Goal: Task Accomplishment & Management: Complete application form

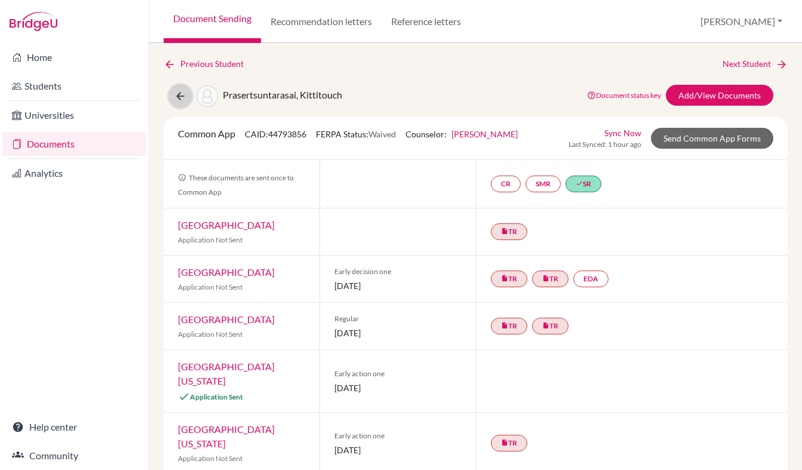
click at [183, 90] on icon at bounding box center [180, 96] width 12 height 12
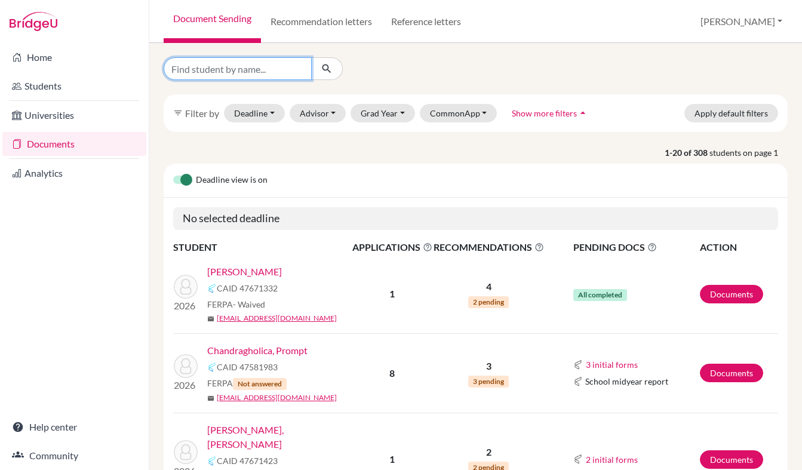
click at [252, 62] on input "Find student by name..." at bounding box center [238, 68] width 148 height 23
click at [378, 106] on button "Grad Year" at bounding box center [382, 113] width 64 height 19
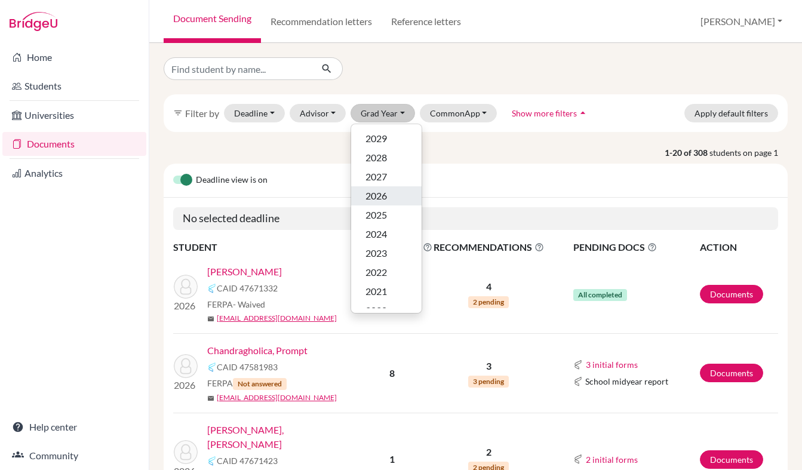
click at [382, 197] on span "2026" at bounding box center [375, 196] width 21 height 14
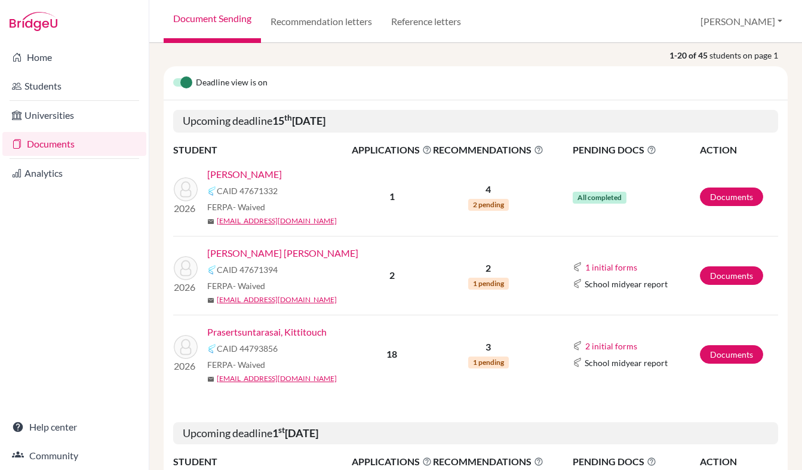
scroll to position [178, 0]
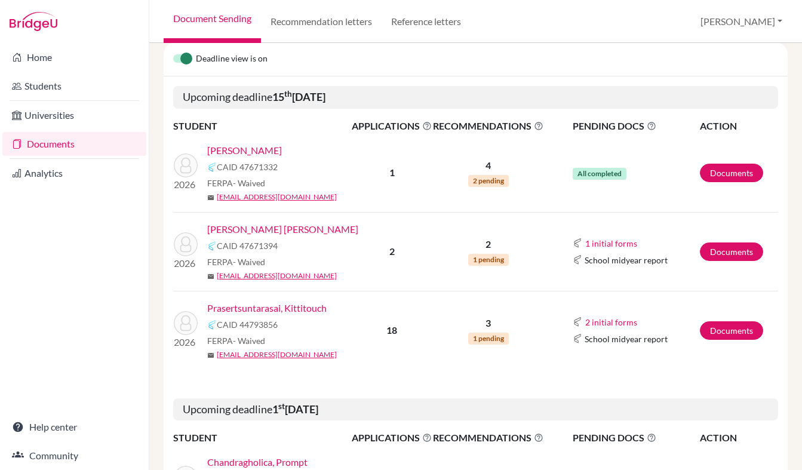
click at [291, 313] on link "Prasertsuntarasai, Kittitouch" at bounding box center [266, 308] width 119 height 14
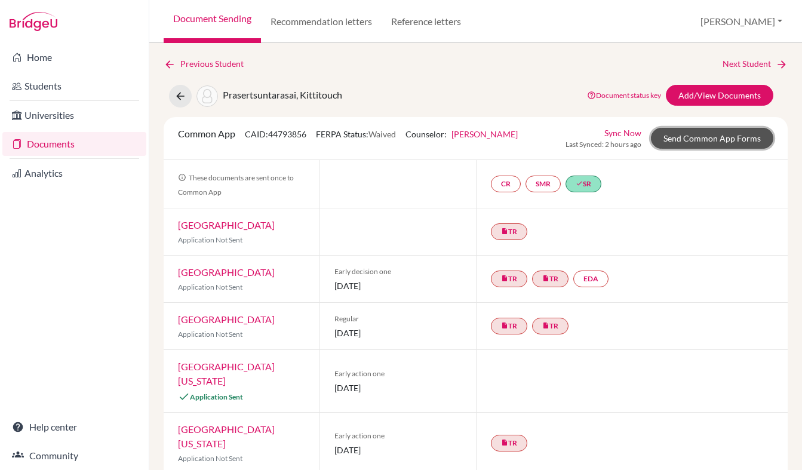
click at [703, 136] on link "Send Common App Forms" at bounding box center [712, 138] width 122 height 21
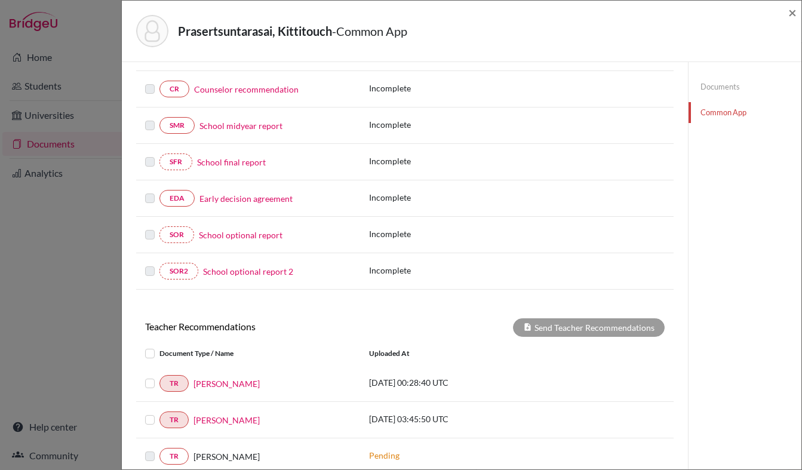
scroll to position [347, 0]
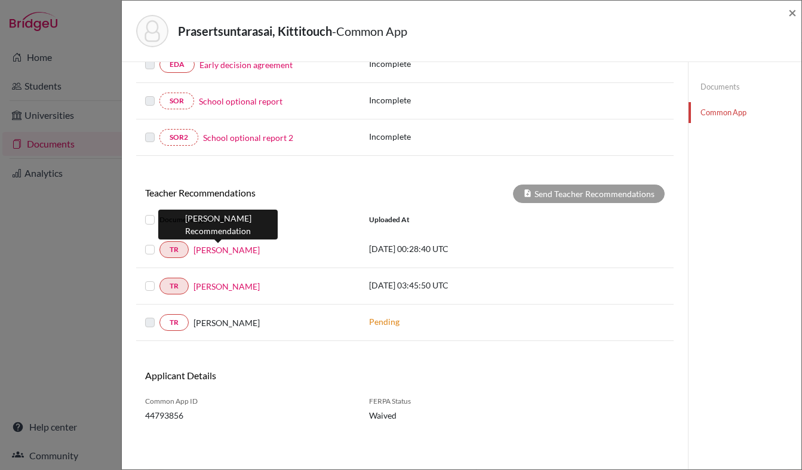
click at [210, 251] on link "Kristin Wood" at bounding box center [226, 250] width 66 height 13
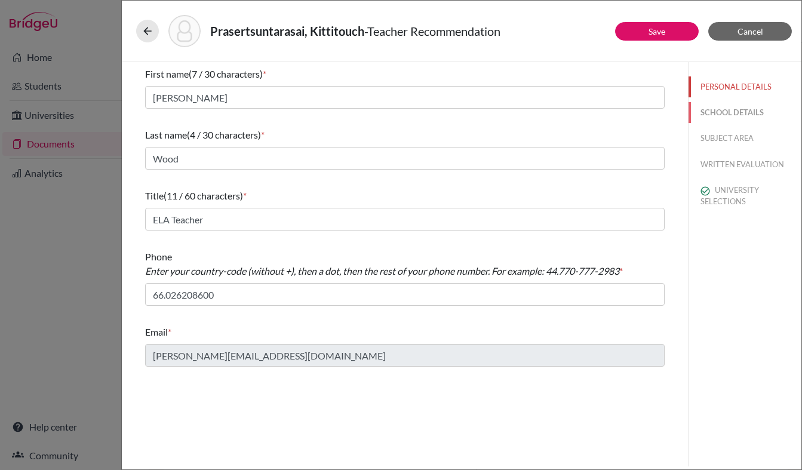
click at [733, 108] on button "SCHOOL DETAILS" at bounding box center [744, 112] width 113 height 21
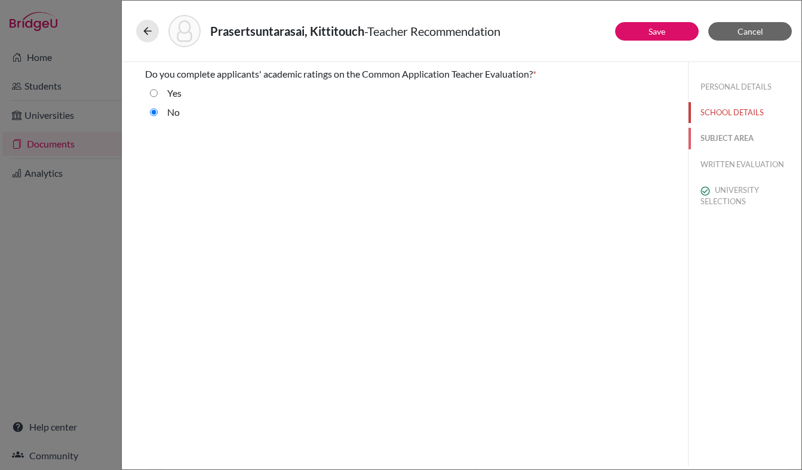
click at [722, 137] on button "SUBJECT AREA" at bounding box center [744, 138] width 113 height 21
select select "1"
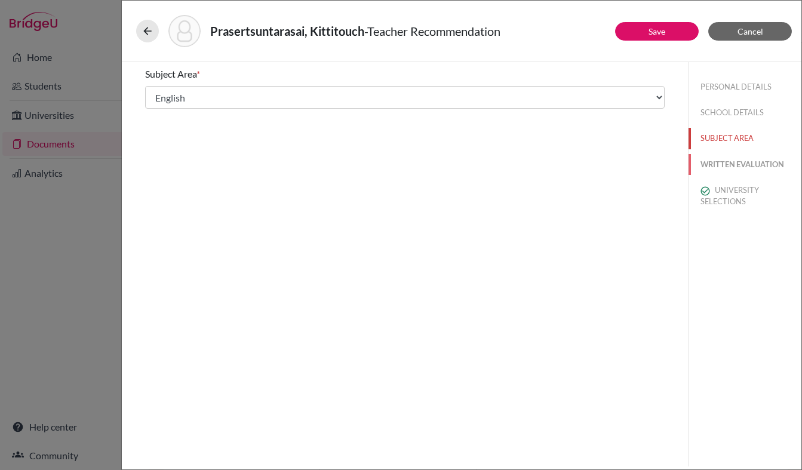
click at [718, 168] on button "WRITTEN EVALUATION" at bounding box center [744, 164] width 113 height 21
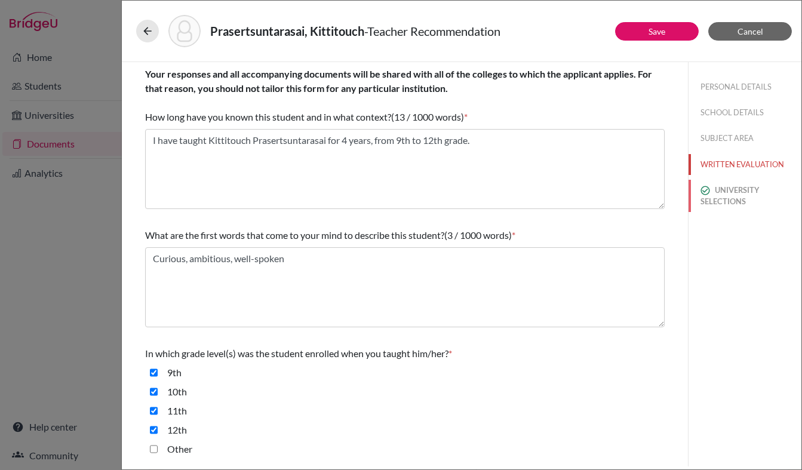
click at [724, 200] on button "UNIVERSITY SELECTIONS" at bounding box center [744, 196] width 113 height 32
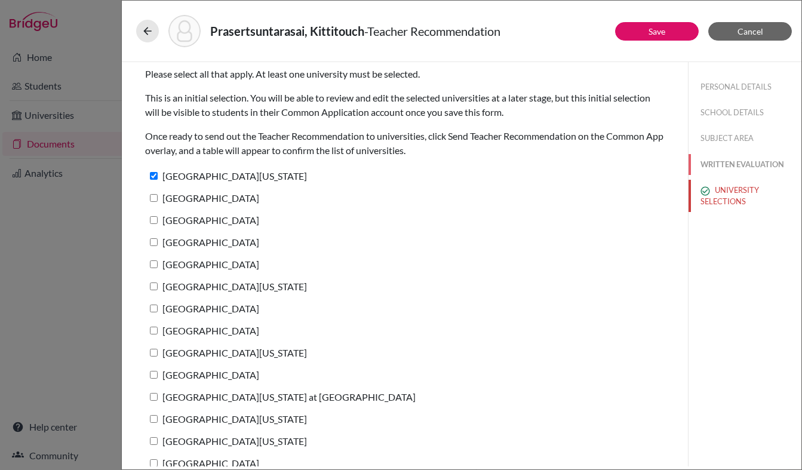
click at [722, 164] on button "WRITTEN EVALUATION" at bounding box center [744, 164] width 113 height 21
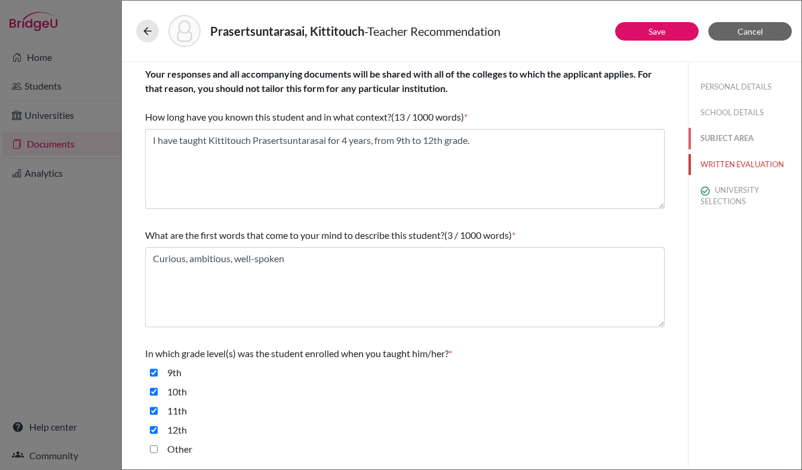
click at [709, 134] on button "SUBJECT AREA" at bounding box center [744, 138] width 113 height 21
select select "1"
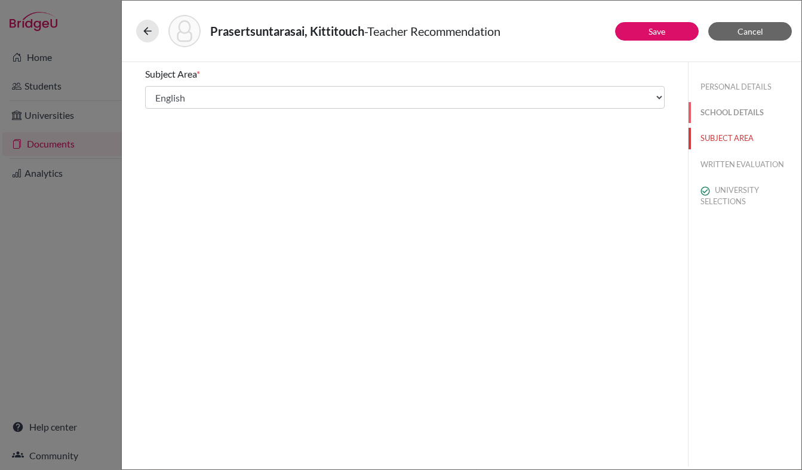
click at [722, 110] on button "SCHOOL DETAILS" at bounding box center [744, 112] width 113 height 21
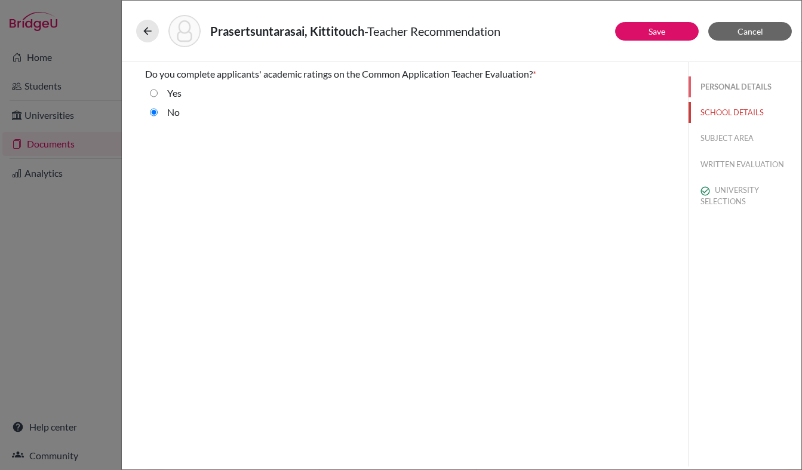
click at [721, 83] on button "PERSONAL DETAILS" at bounding box center [744, 86] width 113 height 21
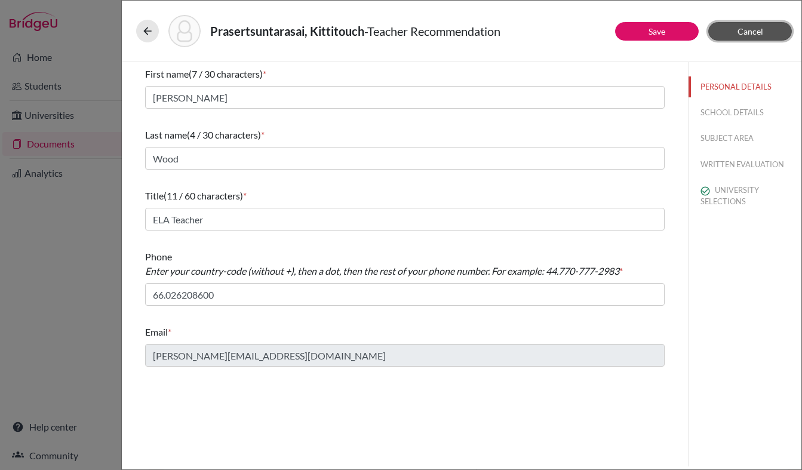
click at [740, 33] on span "Cancel" at bounding box center [750, 31] width 26 height 10
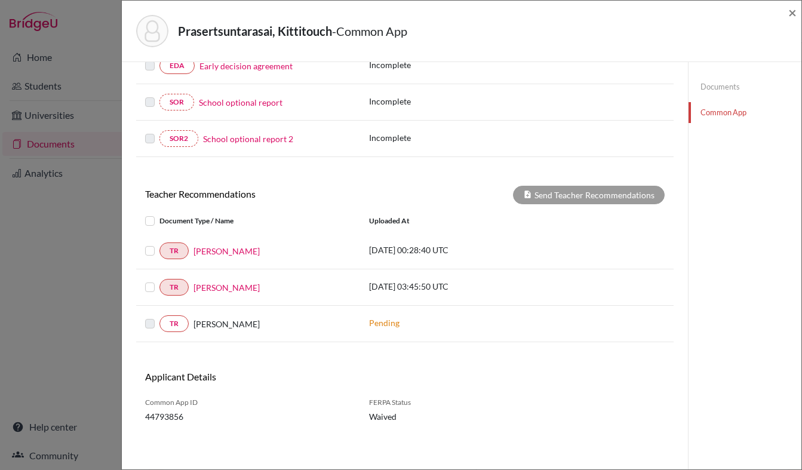
scroll to position [347, 0]
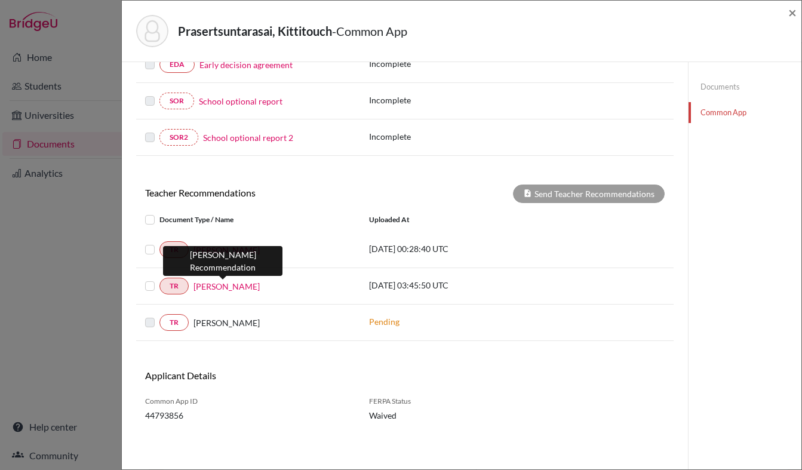
click at [211, 285] on link "Maxwell Tensen" at bounding box center [226, 286] width 66 height 13
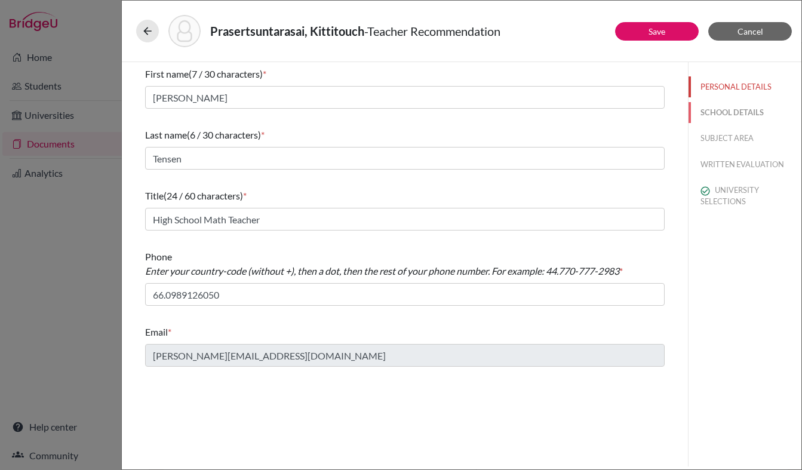
click at [710, 110] on button "SCHOOL DETAILS" at bounding box center [744, 112] width 113 height 21
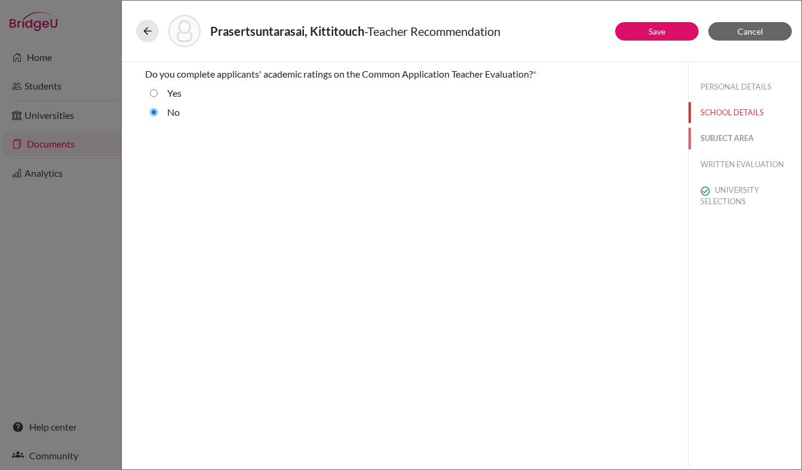
click at [721, 142] on button "SUBJECT AREA" at bounding box center [744, 138] width 113 height 21
select select "0"
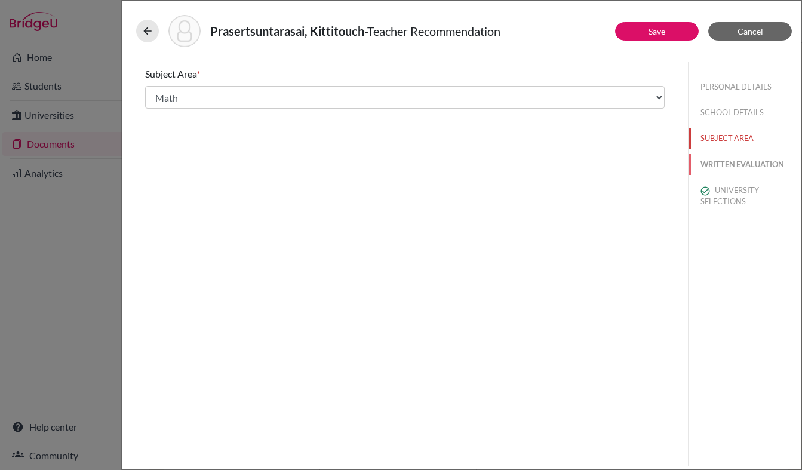
click at [721, 161] on button "WRITTEN EVALUATION" at bounding box center [744, 164] width 113 height 21
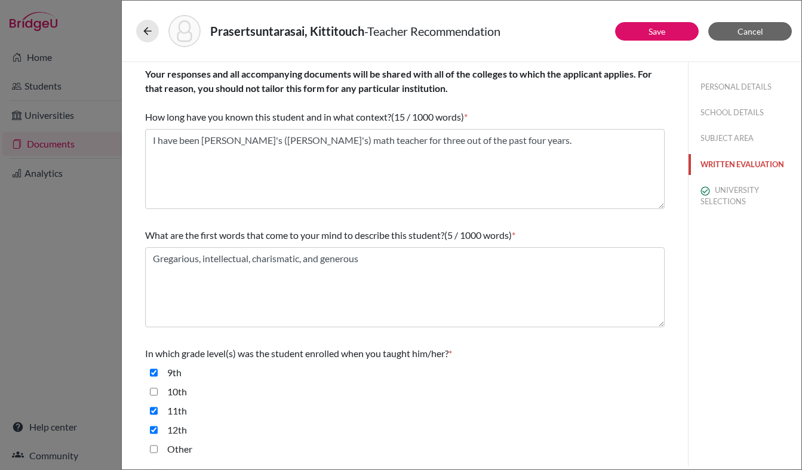
click at [721, 161] on button "WRITTEN EVALUATION" at bounding box center [744, 164] width 113 height 21
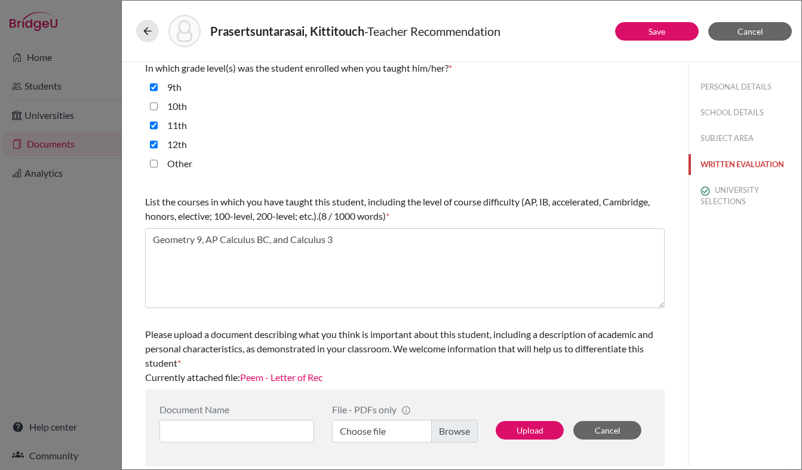
scroll to position [285, 0]
click at [288, 382] on link "Peem - Letter of Rec" at bounding box center [281, 377] width 82 height 11
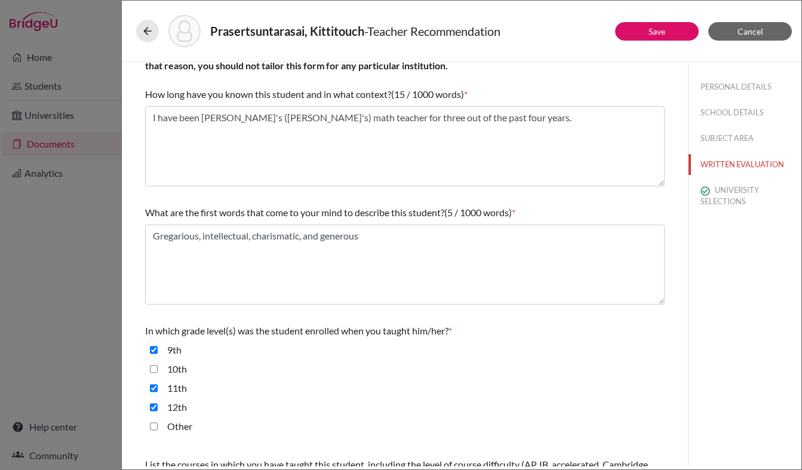
scroll to position [0, 0]
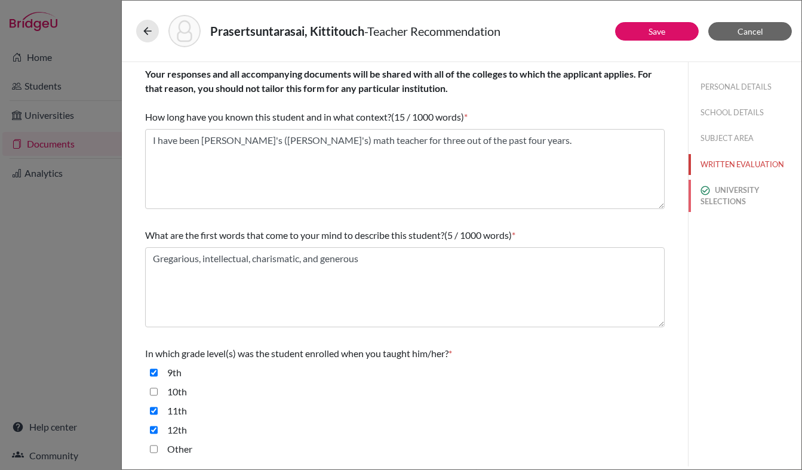
click at [710, 198] on button "UNIVERSITY SELECTIONS" at bounding box center [744, 196] width 113 height 32
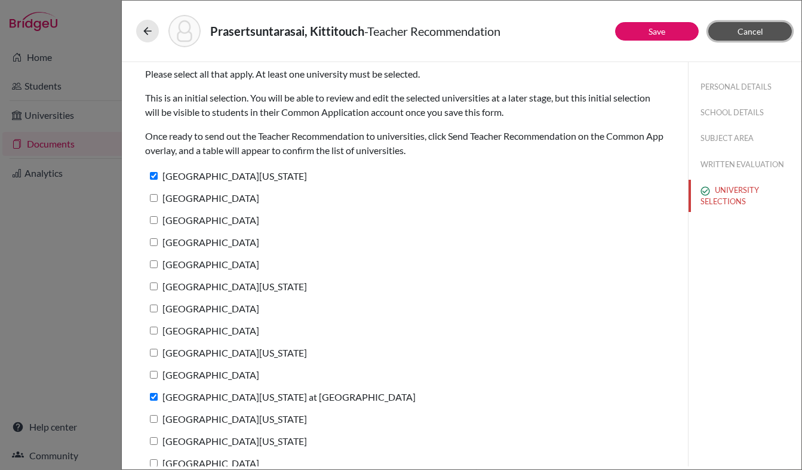
click at [756, 30] on span "Cancel" at bounding box center [750, 31] width 26 height 10
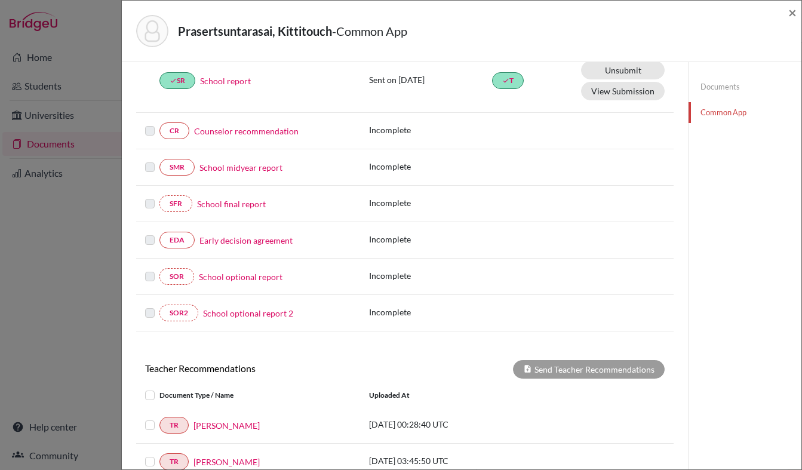
scroll to position [347, 0]
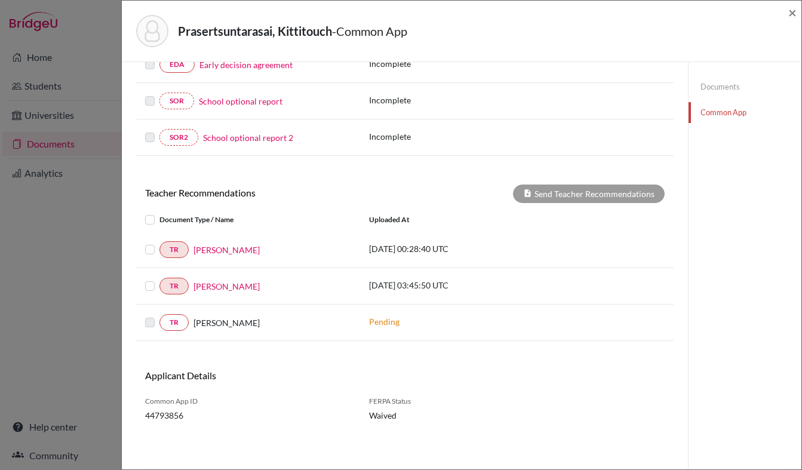
click at [159, 279] on label at bounding box center [159, 279] width 0 height 0
click at [0, 0] on input "checkbox" at bounding box center [0, 0] width 0 height 0
click at [539, 193] on button "Send Teacher Recommendations" at bounding box center [589, 193] width 152 height 19
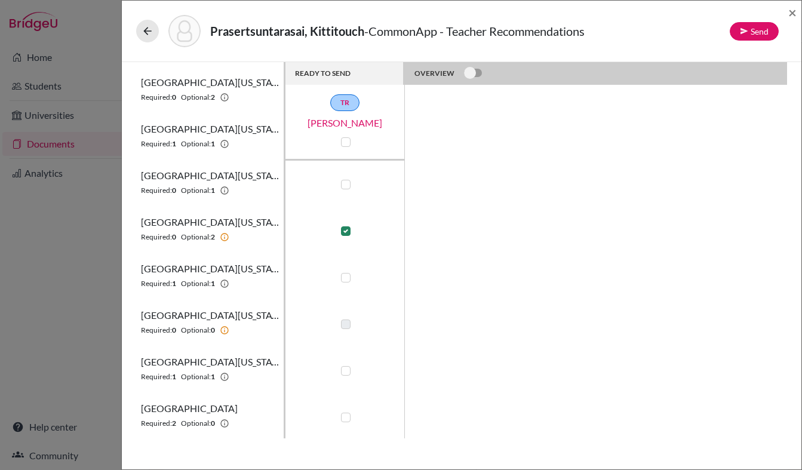
scroll to position [560, 0]
click at [753, 37] on button "Send" at bounding box center [754, 31] width 49 height 19
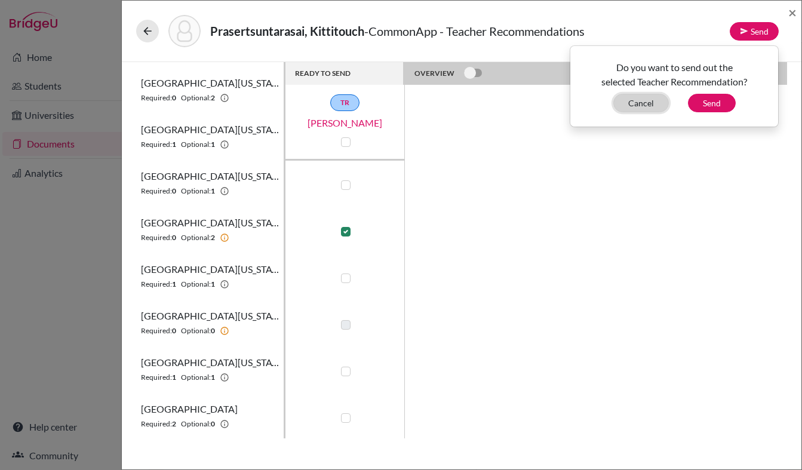
click at [639, 100] on button "Cancel" at bounding box center [641, 103] width 56 height 19
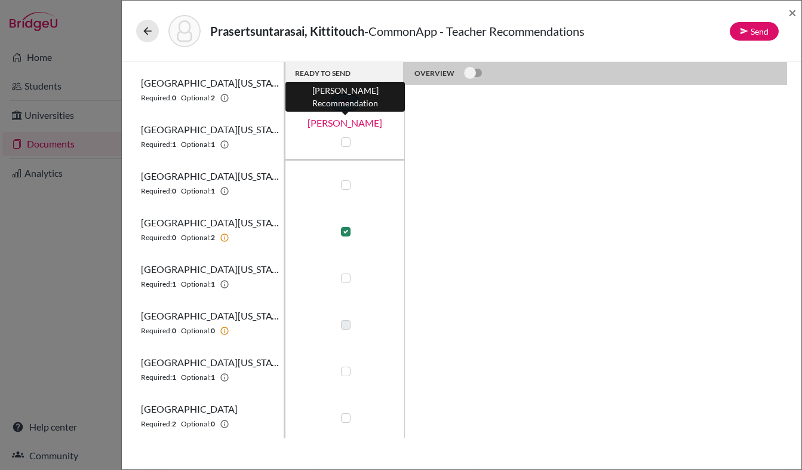
click at [356, 121] on link "Maxwell Tensen" at bounding box center [344, 123] width 119 height 14
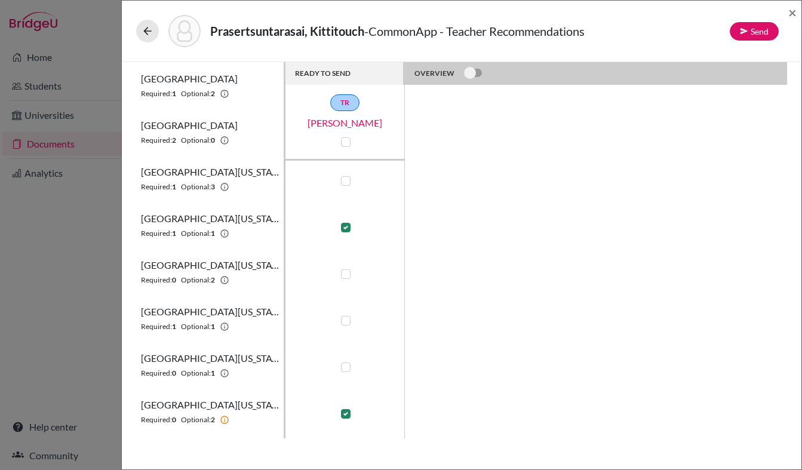
scroll to position [377, 0]
click at [751, 26] on button "Send" at bounding box center [754, 31] width 49 height 19
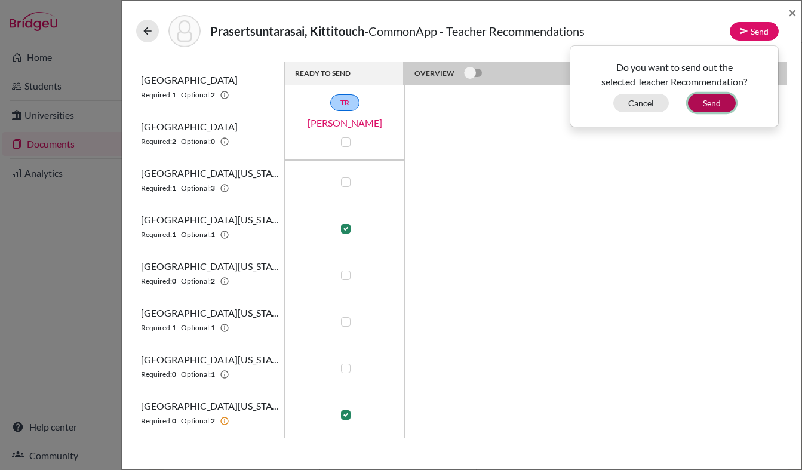
click at [703, 97] on button "Send" at bounding box center [712, 103] width 48 height 19
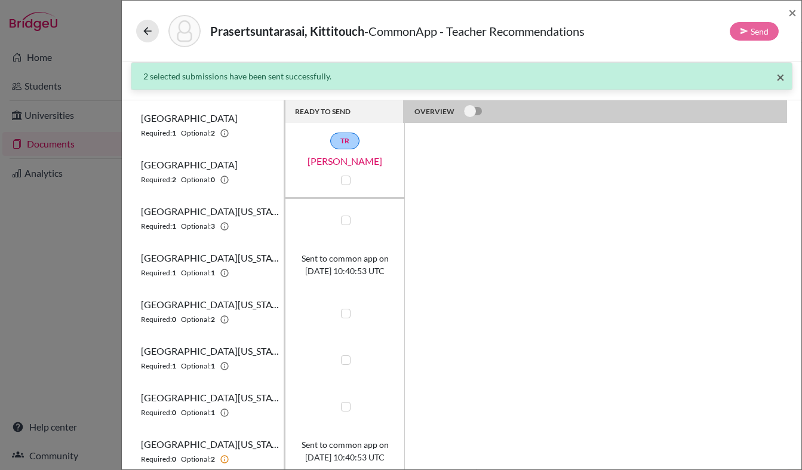
click at [782, 74] on span "×" at bounding box center [780, 76] width 8 height 17
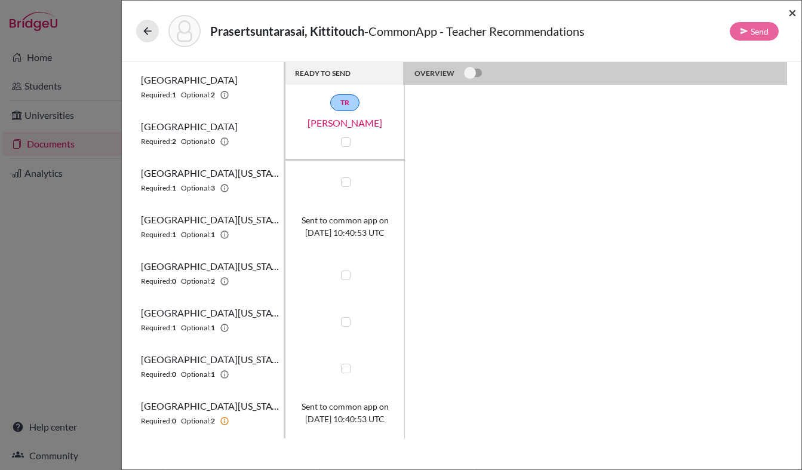
click at [795, 12] on span "×" at bounding box center [792, 12] width 8 height 17
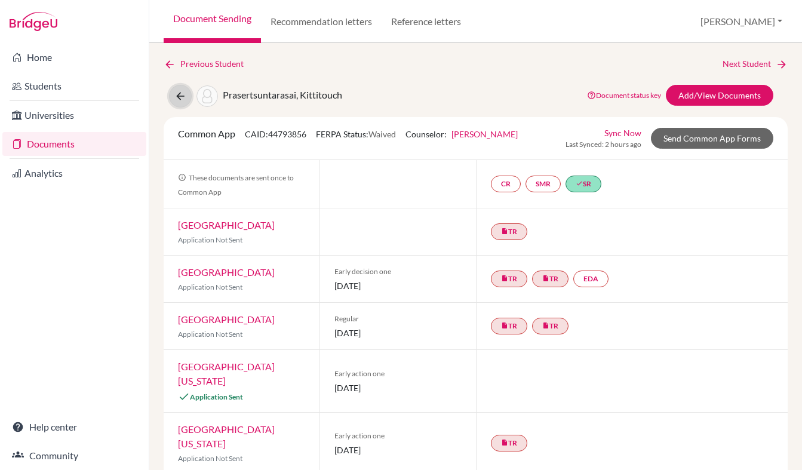
click at [180, 99] on icon at bounding box center [180, 96] width 12 height 12
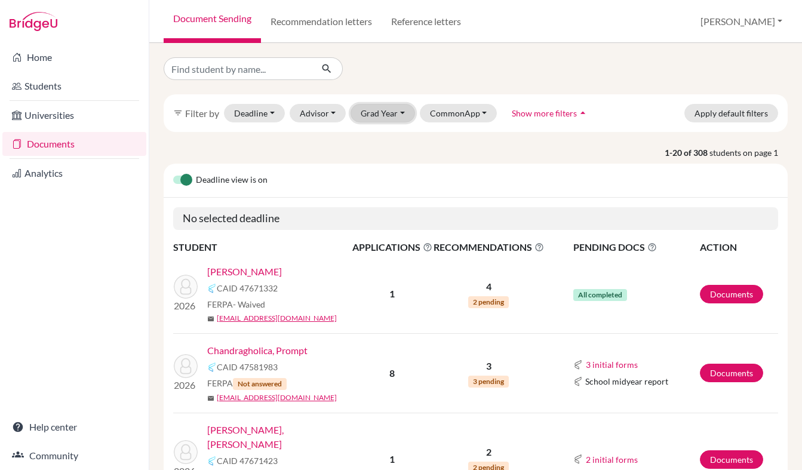
click at [376, 113] on button "Grad Year" at bounding box center [382, 113] width 64 height 19
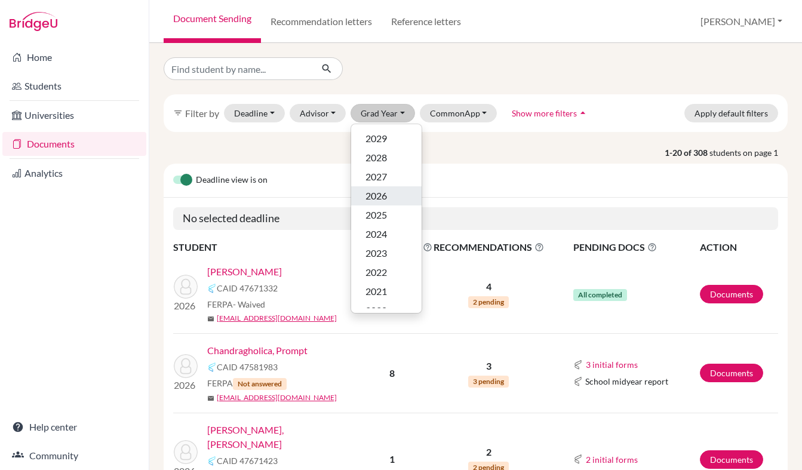
click at [375, 193] on span "2026" at bounding box center [375, 196] width 21 height 14
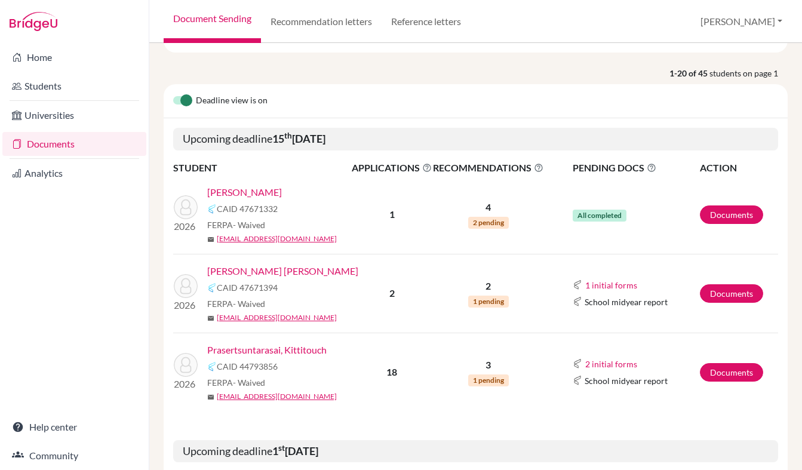
scroll to position [199, 0]
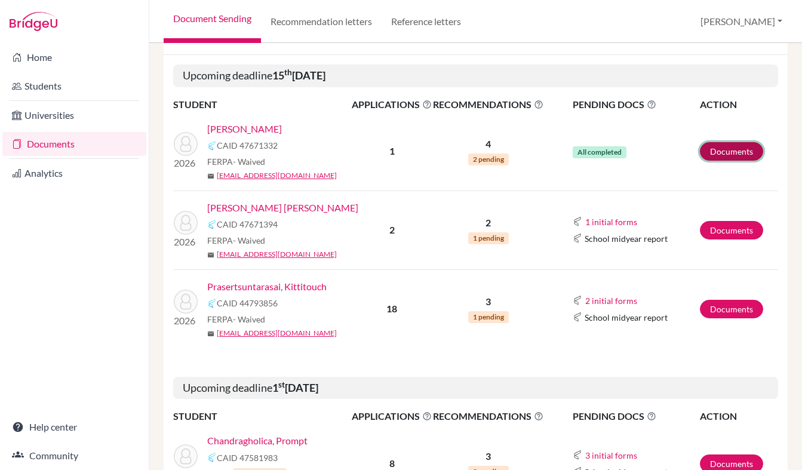
click at [727, 153] on link "Documents" at bounding box center [731, 151] width 63 height 19
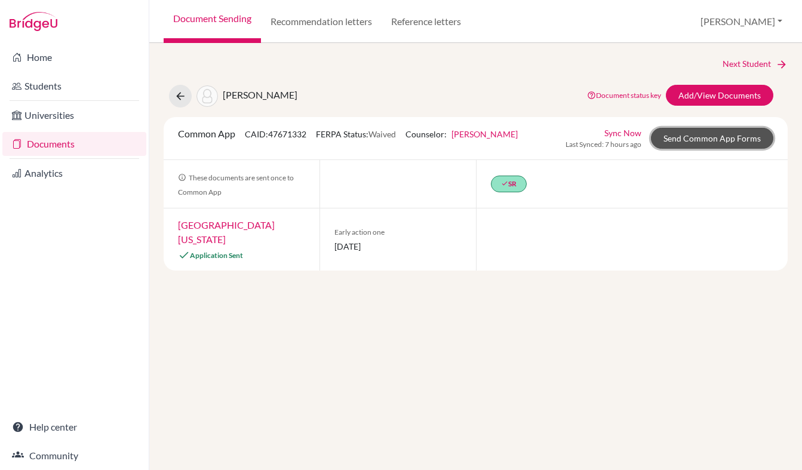
click at [671, 142] on link "Send Common App Forms" at bounding box center [712, 138] width 122 height 21
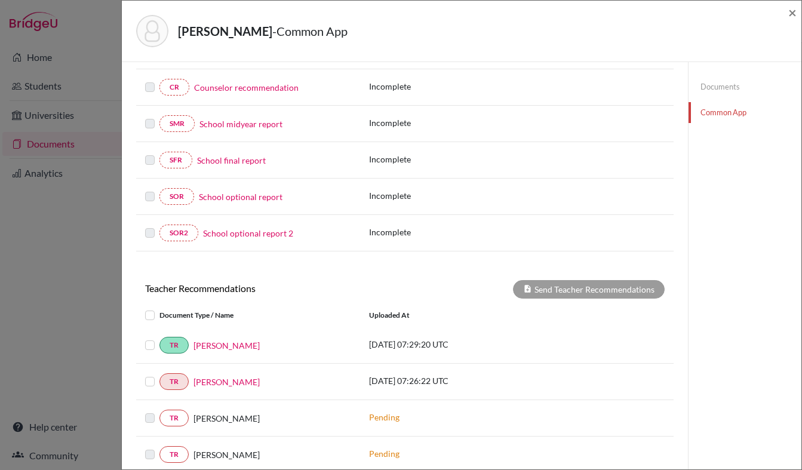
scroll to position [347, 0]
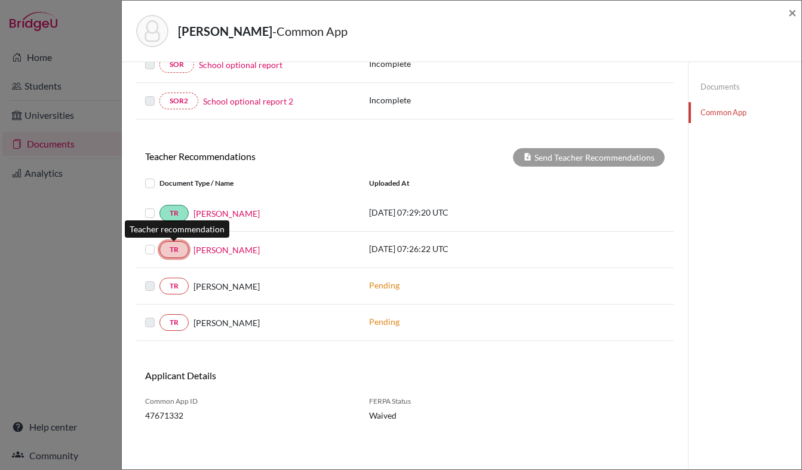
click at [182, 251] on link "TR" at bounding box center [173, 249] width 29 height 17
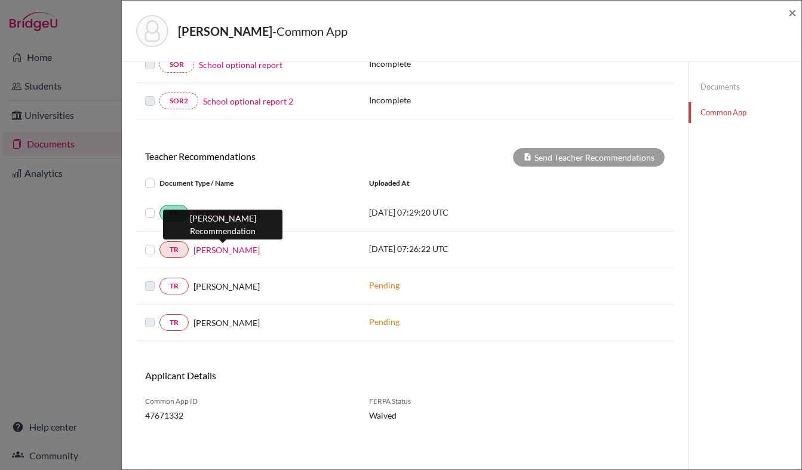
click at [214, 251] on link "Maxwell Tensen" at bounding box center [226, 250] width 66 height 13
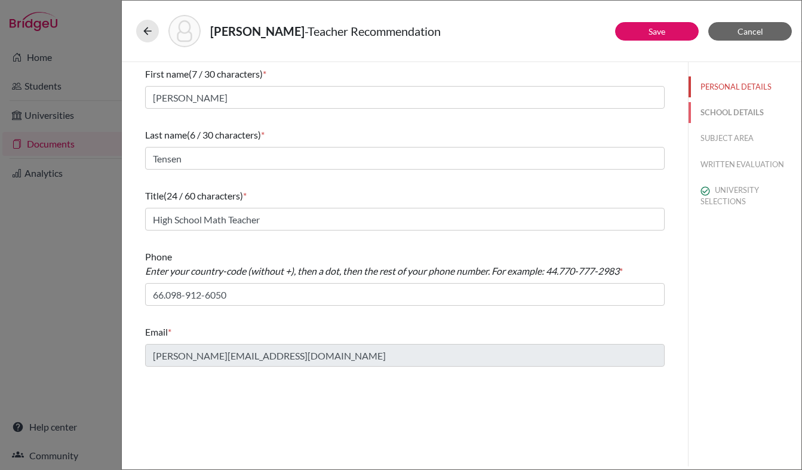
click at [725, 106] on button "SCHOOL DETAILS" at bounding box center [744, 112] width 113 height 21
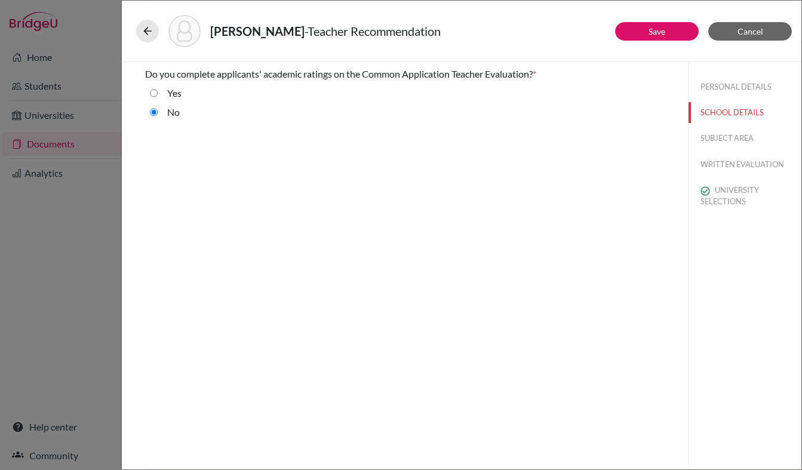
click at [726, 127] on div "PERSONAL DETAILS SCHOOL DETAILS SUBJECT AREA WRITTEN EVALUATION UNIVERSITY SELE…" at bounding box center [744, 141] width 113 height 159
click at [726, 146] on button "SUBJECT AREA" at bounding box center [744, 138] width 113 height 21
select select "0"
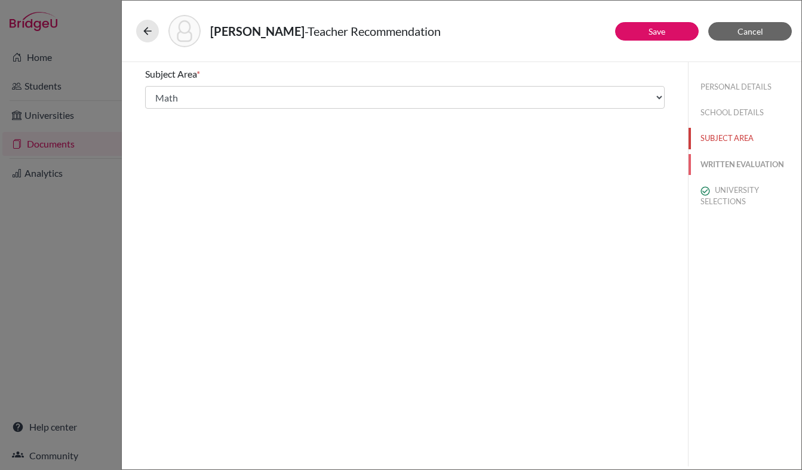
click at [721, 170] on button "WRITTEN EVALUATION" at bounding box center [744, 164] width 113 height 21
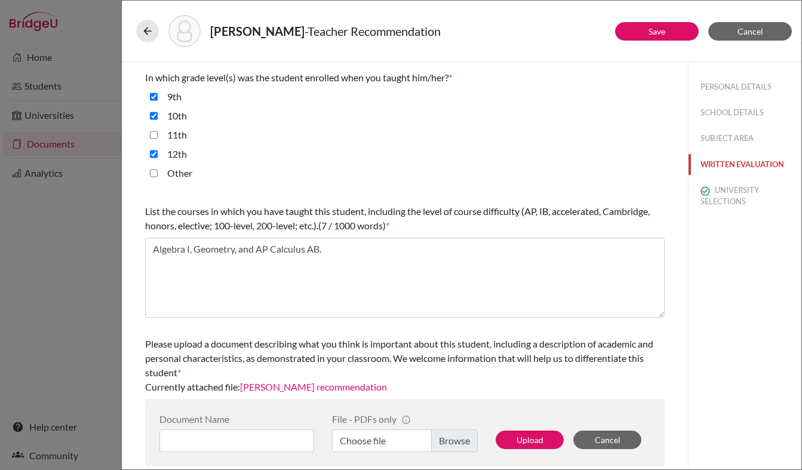
scroll to position [285, 0]
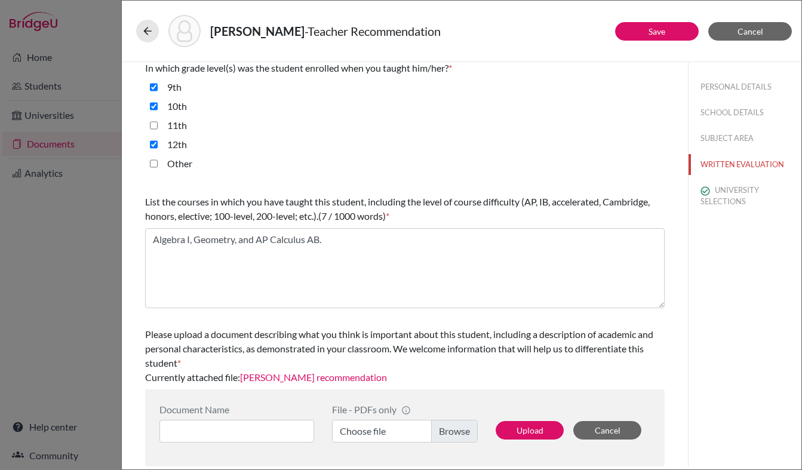
click at [313, 379] on link "Maxwell Tensen's recommendation" at bounding box center [313, 376] width 147 height 11
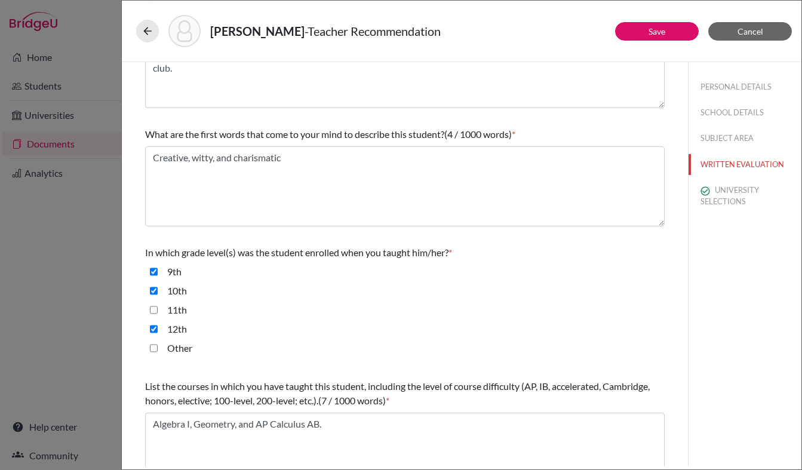
scroll to position [0, 0]
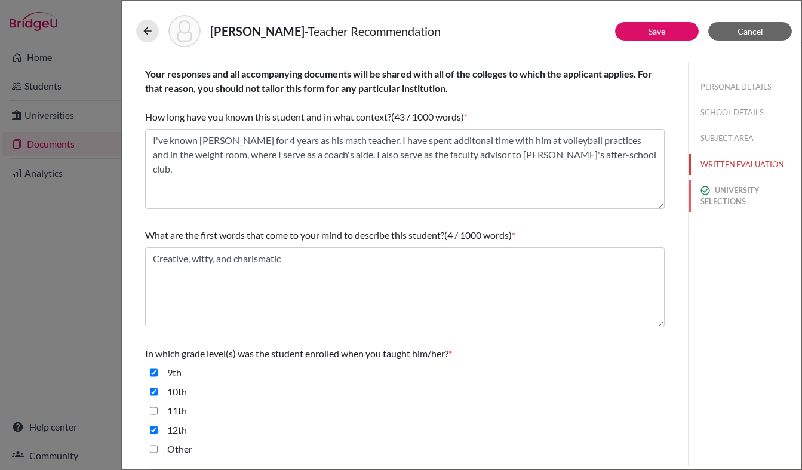
click at [730, 194] on button "UNIVERSITY SELECTIONS" at bounding box center [744, 196] width 113 height 32
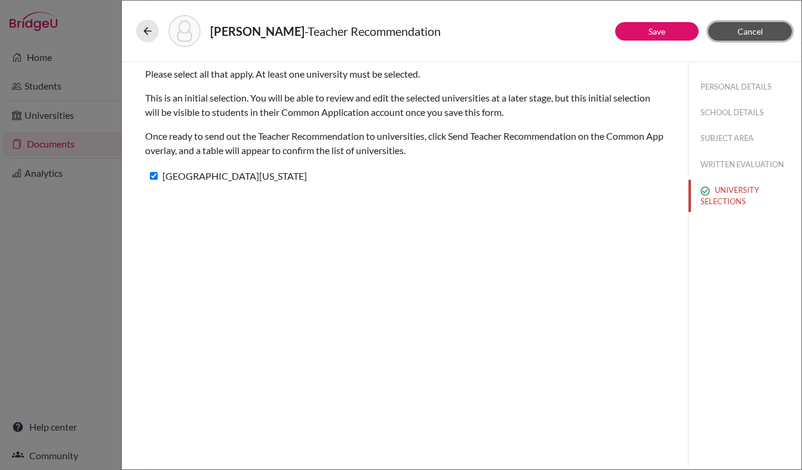
click at [739, 27] on span "Cancel" at bounding box center [750, 31] width 26 height 10
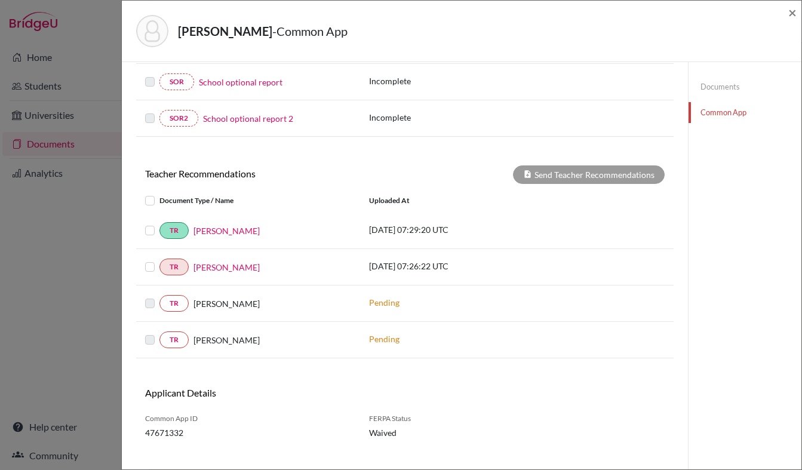
scroll to position [347, 0]
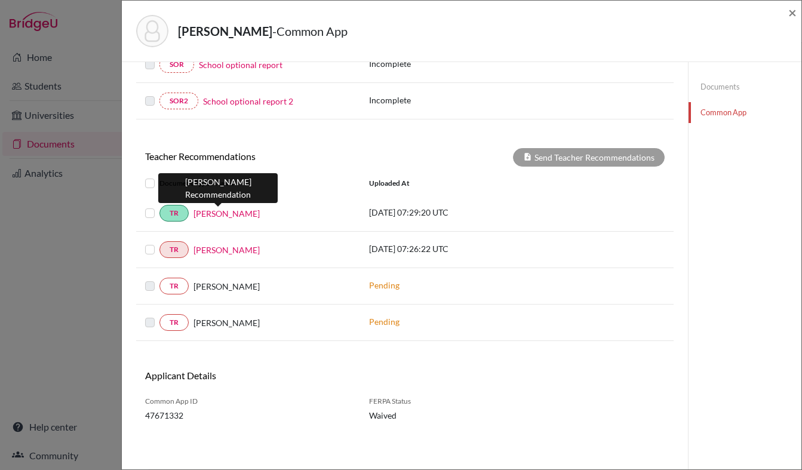
click at [217, 214] on link "Kristin Wood" at bounding box center [226, 213] width 66 height 13
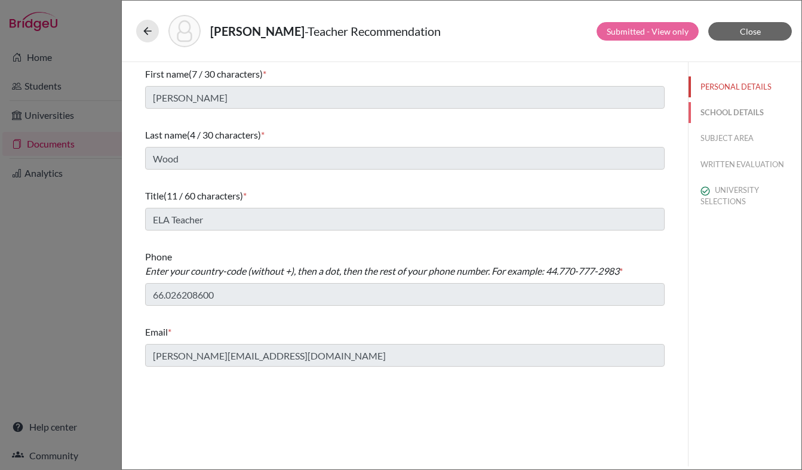
click at [730, 112] on button "SCHOOL DETAILS" at bounding box center [744, 112] width 113 height 21
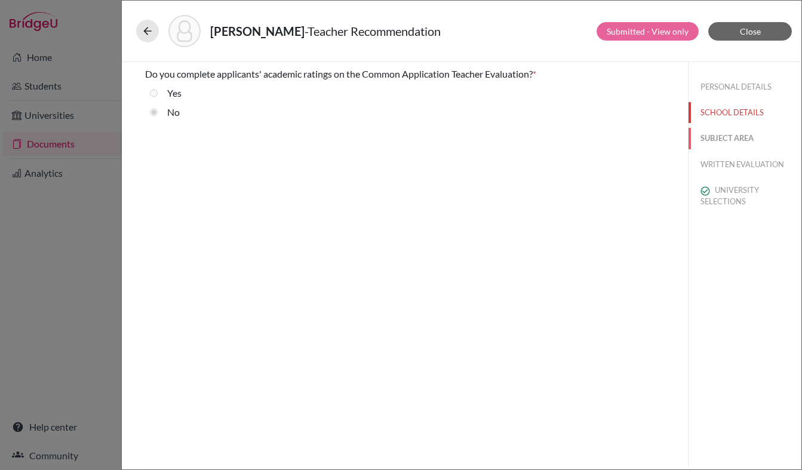
click at [726, 133] on button "SUBJECT AREA" at bounding box center [744, 138] width 113 height 21
select select "1"
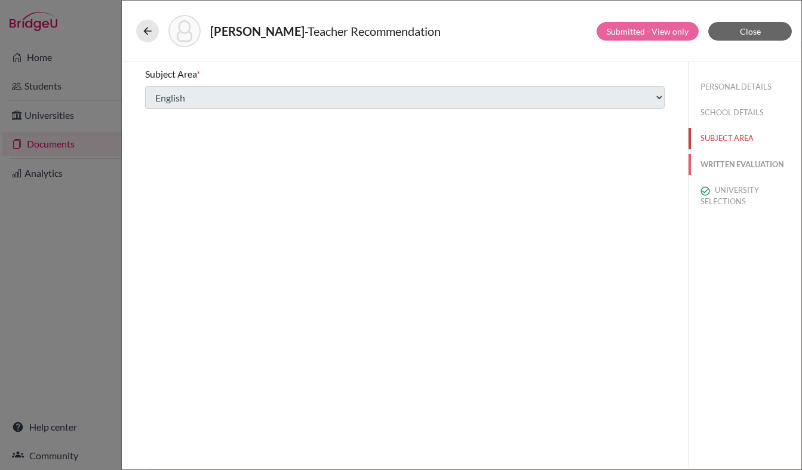
click at [722, 164] on button "WRITTEN EVALUATION" at bounding box center [744, 164] width 113 height 21
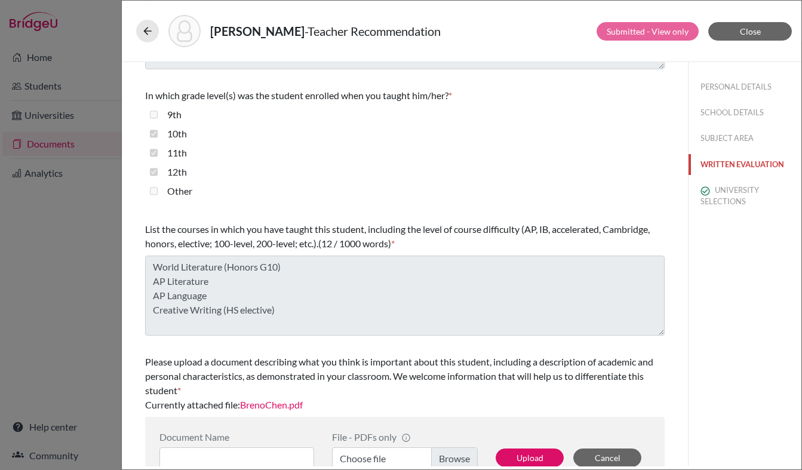
scroll to position [285, 0]
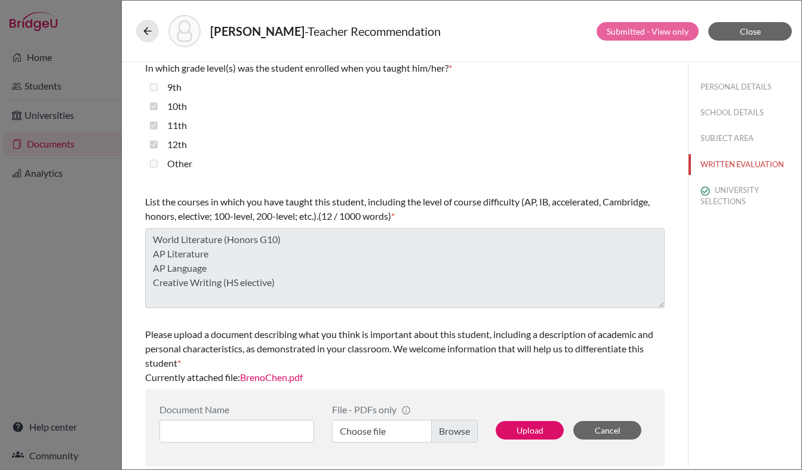
click at [263, 376] on link "BrenoChen.pdf" at bounding box center [271, 376] width 63 height 11
click at [758, 31] on span "Close" at bounding box center [750, 31] width 21 height 10
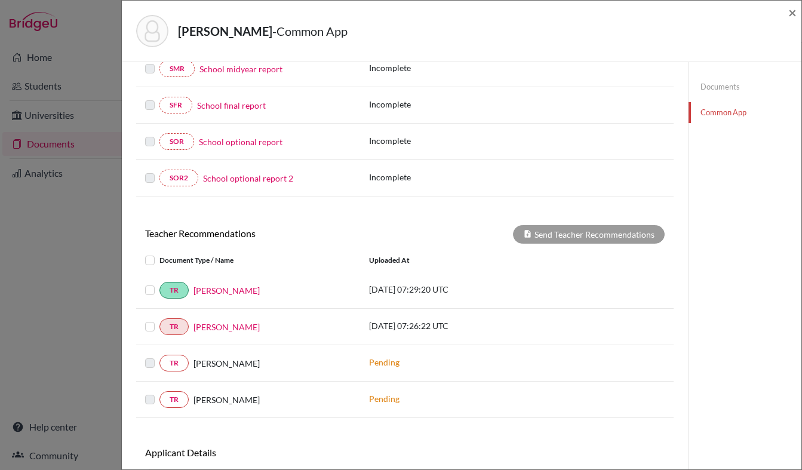
scroll to position [268, 0]
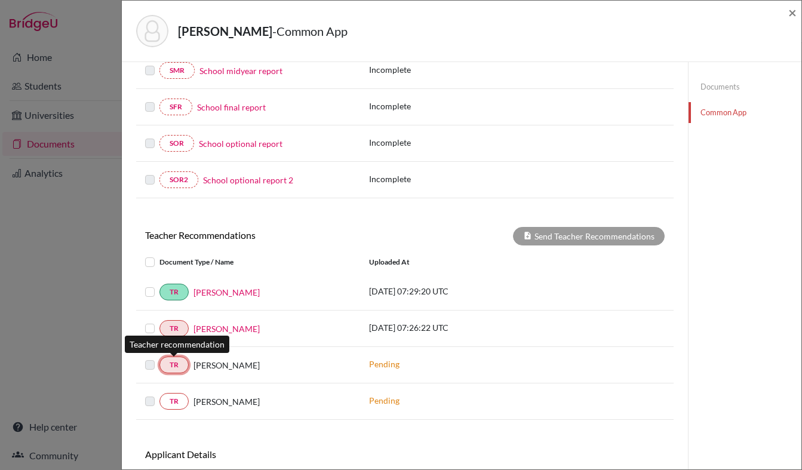
click at [180, 366] on link "TR" at bounding box center [173, 364] width 29 height 17
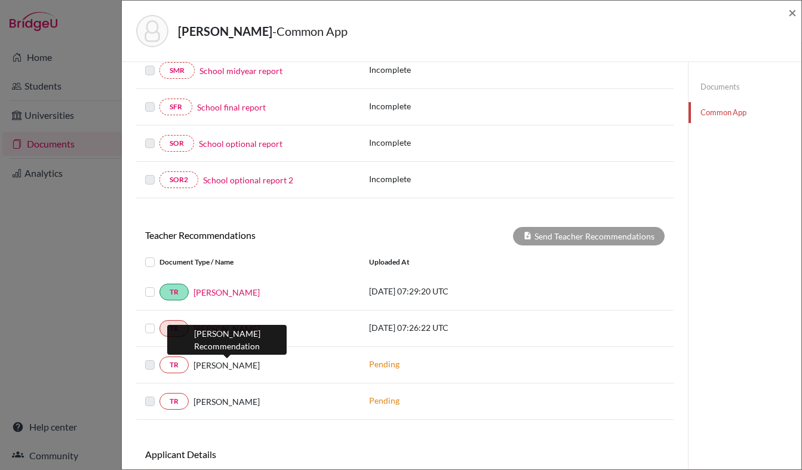
click at [256, 362] on span "Marlowe Gregorio" at bounding box center [226, 365] width 66 height 13
click at [794, 15] on span "×" at bounding box center [792, 12] width 8 height 17
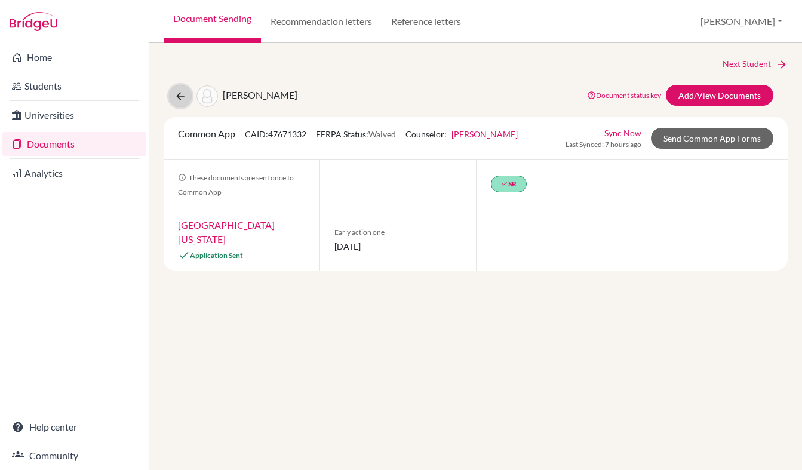
click at [182, 97] on icon at bounding box center [180, 96] width 12 height 12
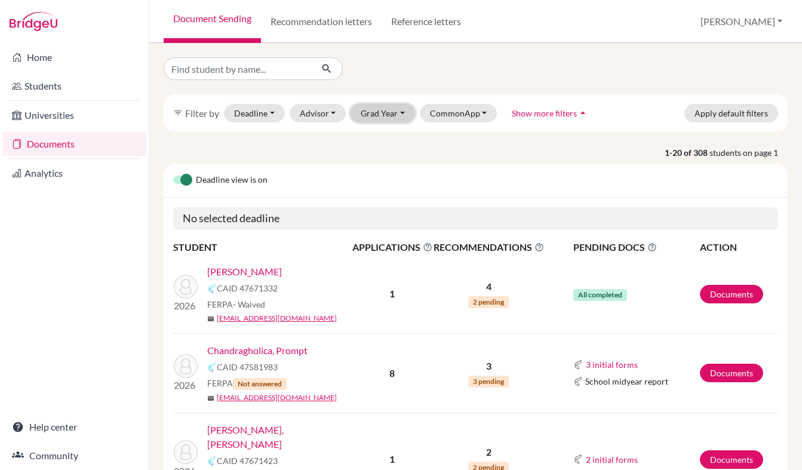
click at [386, 118] on button "Grad Year" at bounding box center [382, 113] width 64 height 19
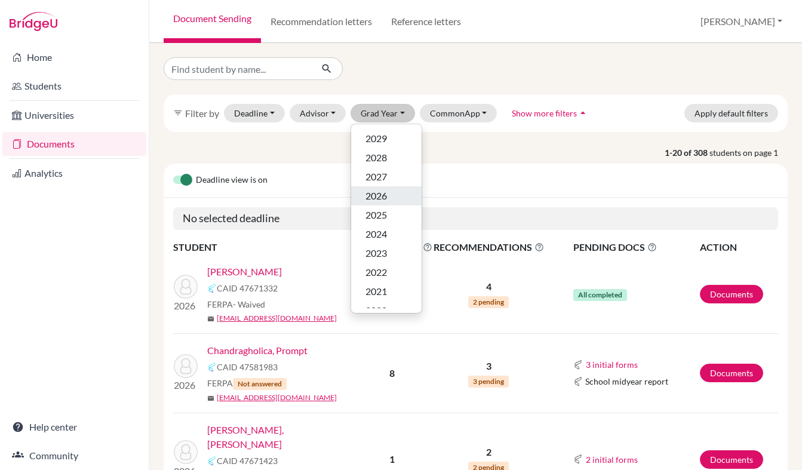
click at [380, 196] on span "2026" at bounding box center [375, 196] width 21 height 14
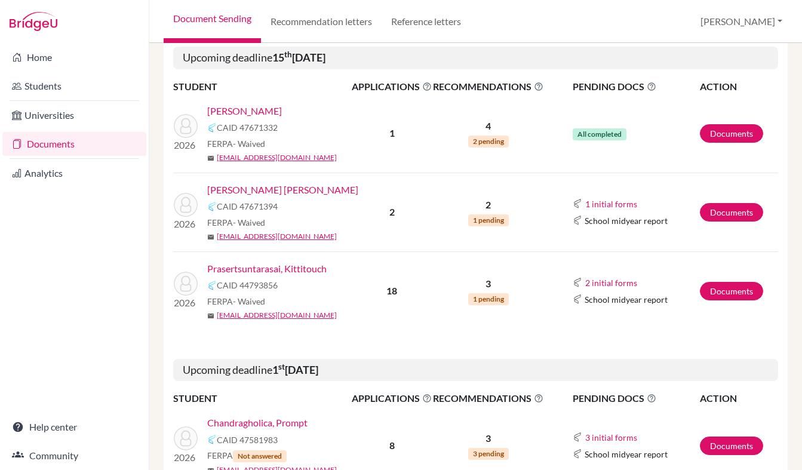
scroll to position [217, 0]
click at [729, 208] on link "Documents" at bounding box center [731, 213] width 63 height 19
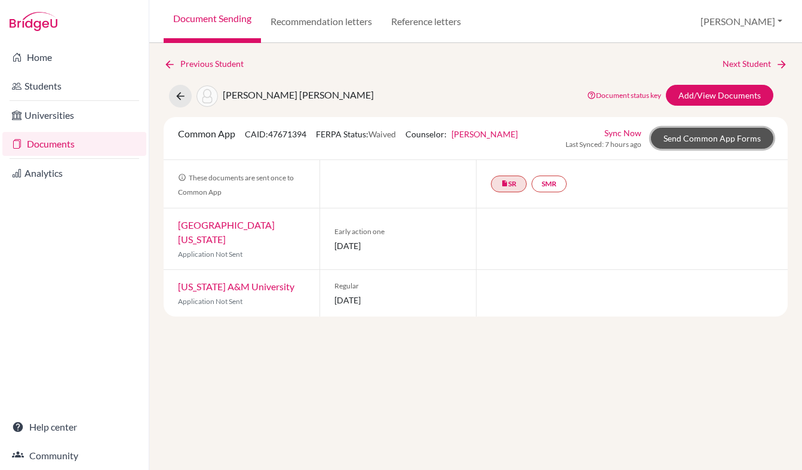
click at [675, 139] on link "Send Common App Forms" at bounding box center [712, 138] width 122 height 21
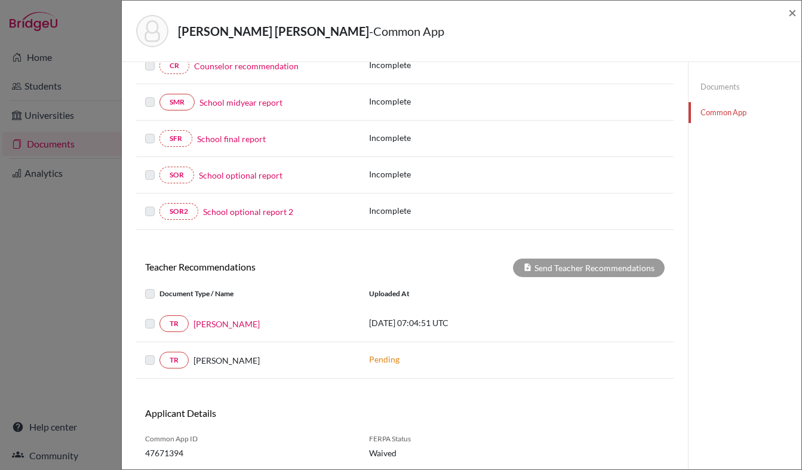
scroll to position [251, 0]
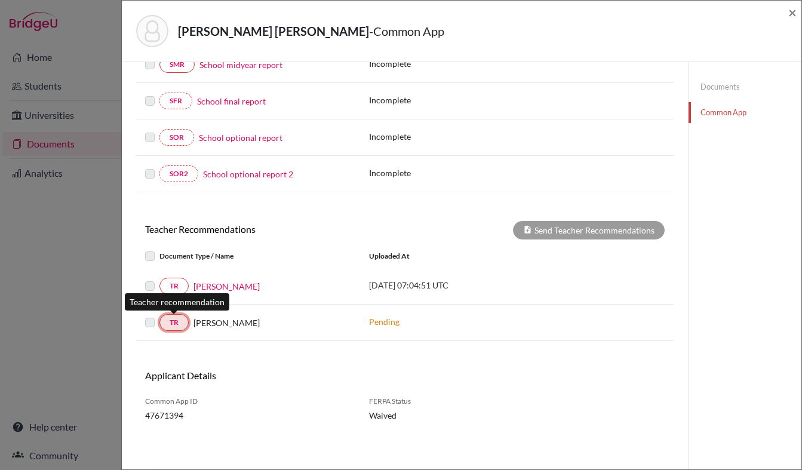
click at [176, 328] on link "TR" at bounding box center [173, 322] width 29 height 17
click at [284, 350] on div "× REQUIRED INFORMATION Document Type / Name Status Why am I being asked to do t…" at bounding box center [404, 140] width 537 height 630
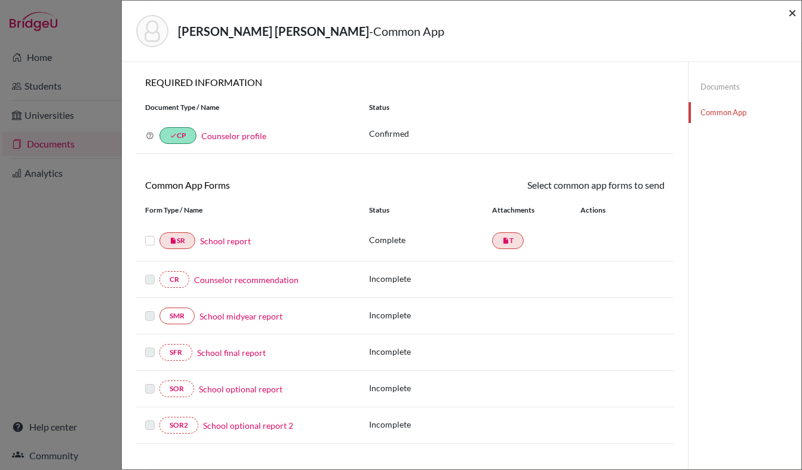
click at [792, 15] on span "×" at bounding box center [792, 12] width 8 height 17
